Goal: Obtain resource: Obtain resource

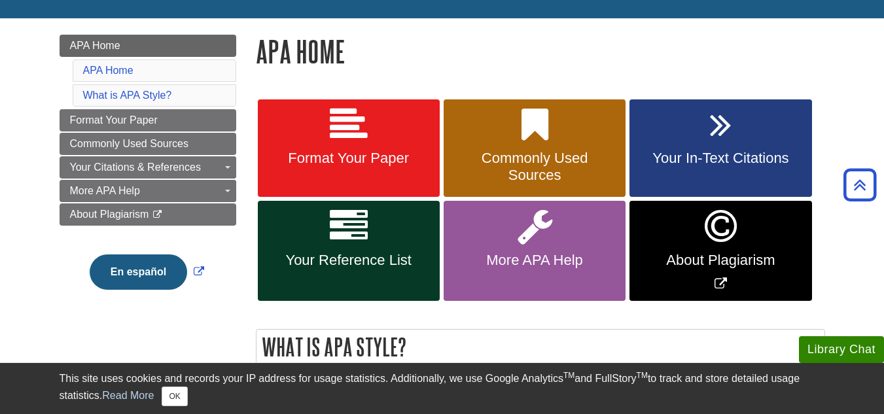
scroll to position [149, 0]
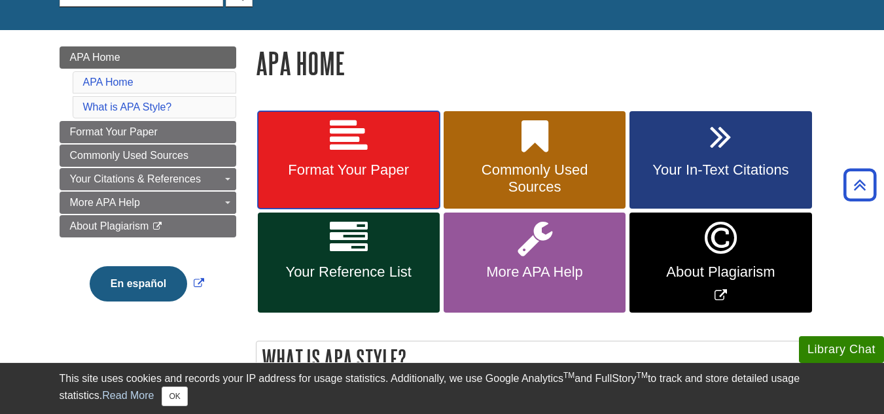
click at [382, 149] on link "Format Your Paper" at bounding box center [349, 160] width 182 height 98
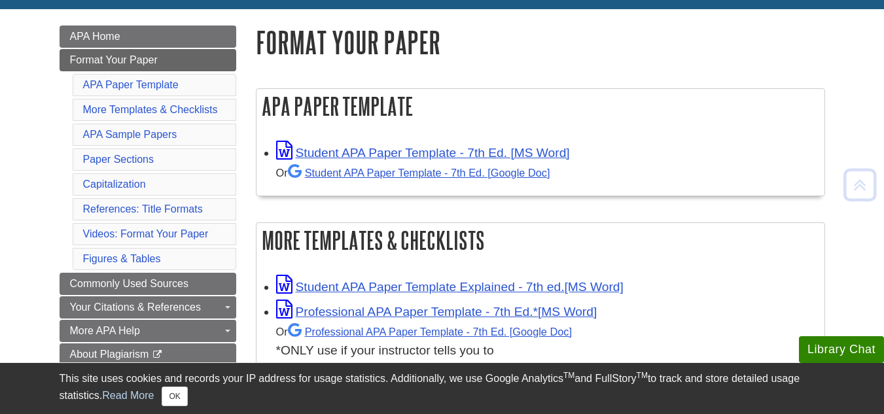
scroll to position [187, 0]
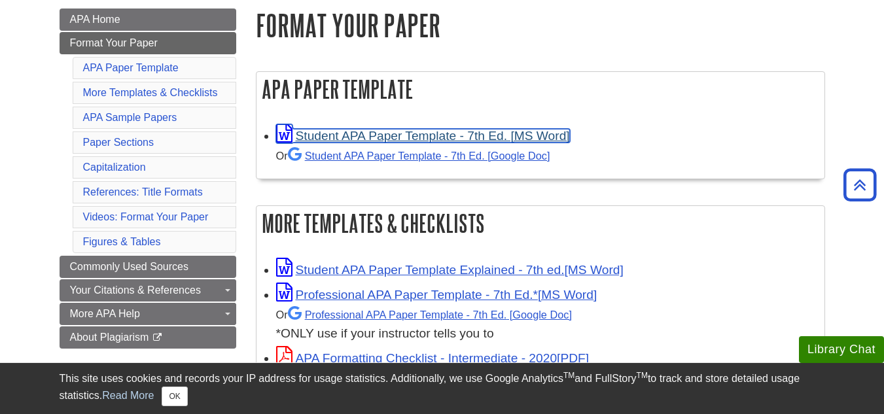
click at [491, 137] on link "Student APA Paper Template - 7th Ed. [MS Word]" at bounding box center [423, 136] width 294 height 14
click at [491, 134] on link "Student APA Paper Template - 7th Ed. [MS Word]" at bounding box center [423, 136] width 294 height 14
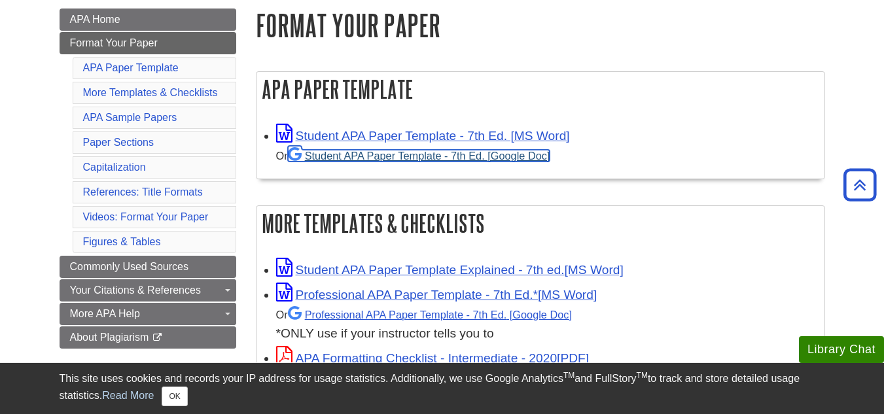
click at [456, 154] on link "Student APA Paper Template - 7th Ed. [Google Doc]" at bounding box center [419, 156] width 263 height 12
